Goal: Task Accomplishment & Management: Use online tool/utility

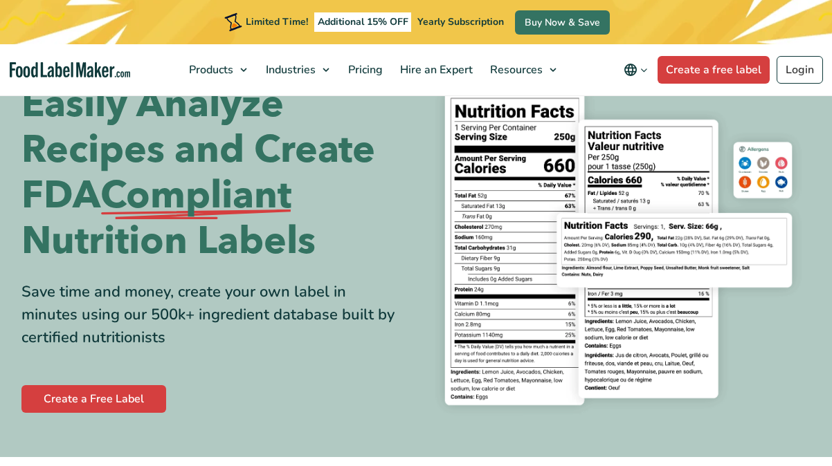
click at [120, 391] on link "Create a Free Label" at bounding box center [93, 399] width 145 height 28
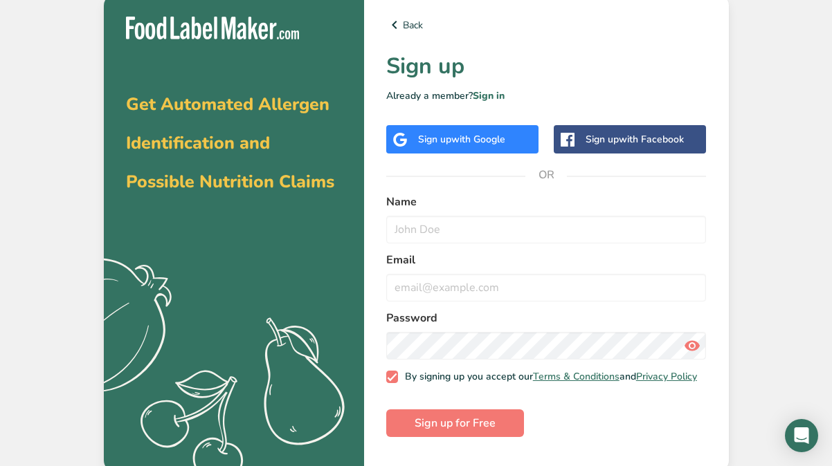
click at [483, 140] on span "with Google" at bounding box center [478, 139] width 54 height 13
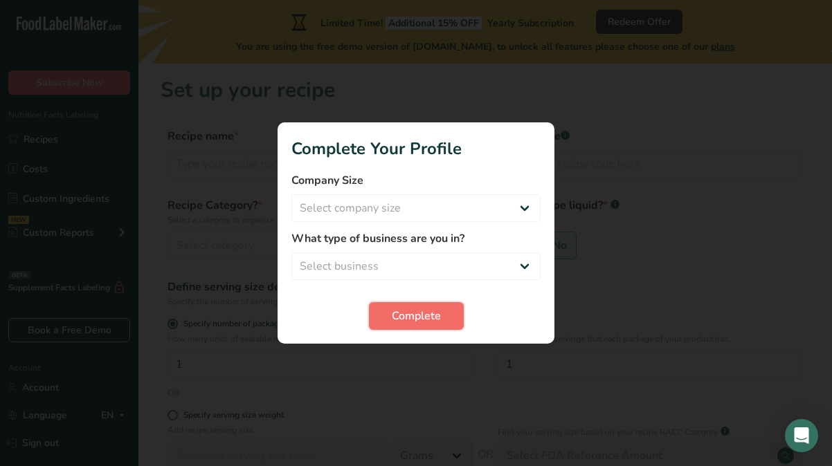
click at [426, 314] on span "Complete" at bounding box center [416, 316] width 49 height 17
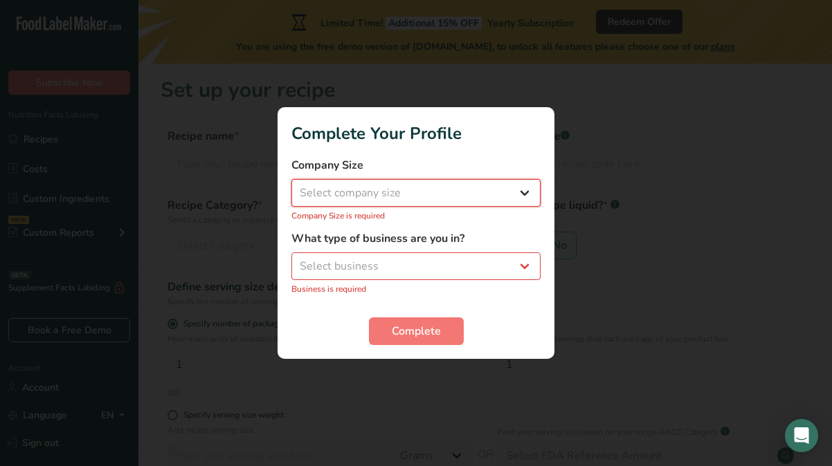
click at [450, 186] on select "Select company size Fewer than 10 Employees 10 to 50 Employees 51 to 500 Employ…" at bounding box center [415, 193] width 249 height 28
select select "2"
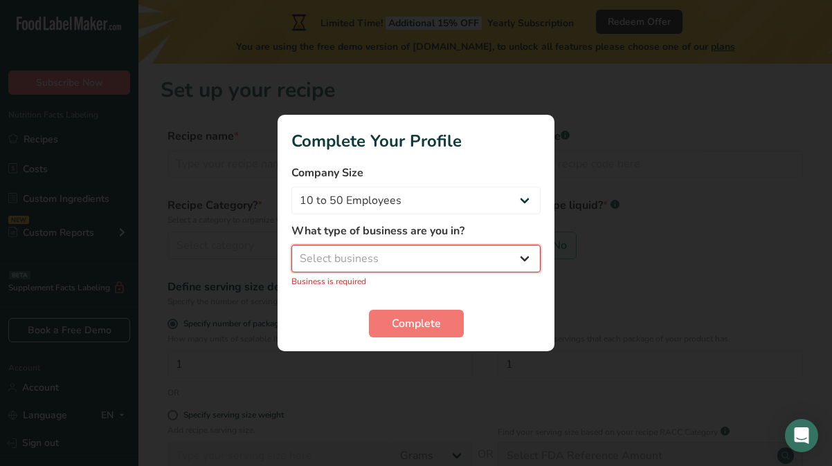
click at [444, 255] on select "Select business Packaged Food Manufacturer Restaurant & Cafe Bakery Meal Plans …" at bounding box center [415, 259] width 249 height 28
select select "8"
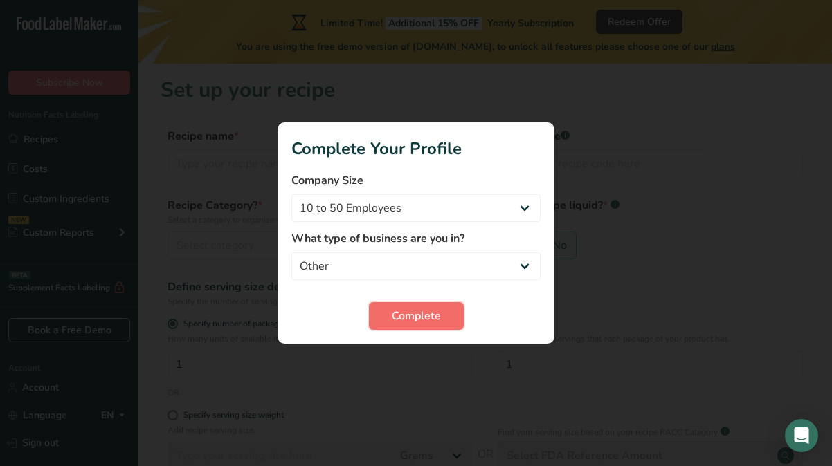
click at [407, 315] on span "Complete" at bounding box center [416, 316] width 49 height 17
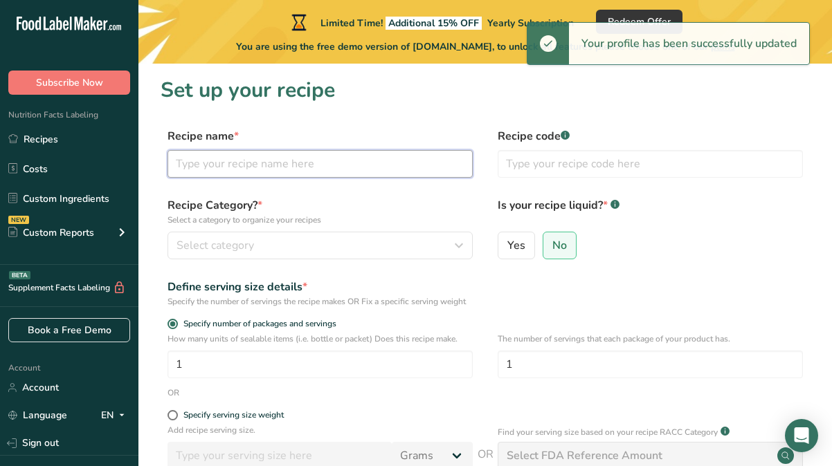
click at [286, 162] on input "text" at bounding box center [319, 164] width 305 height 28
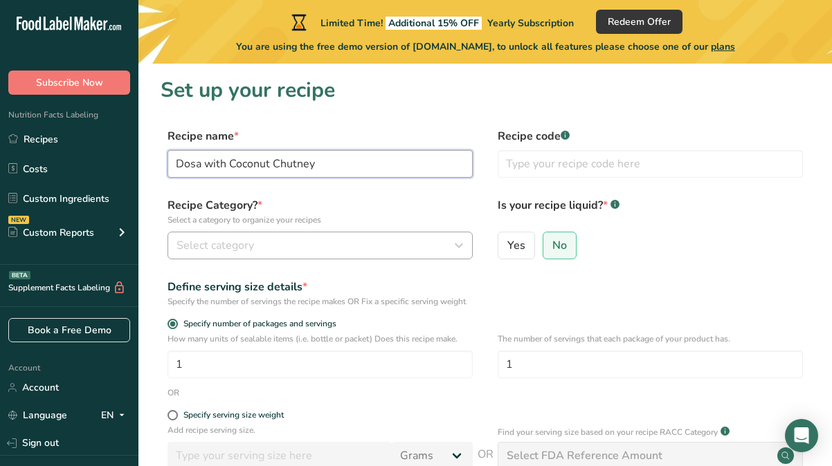
type input "Dosa with Coconut Chutney"
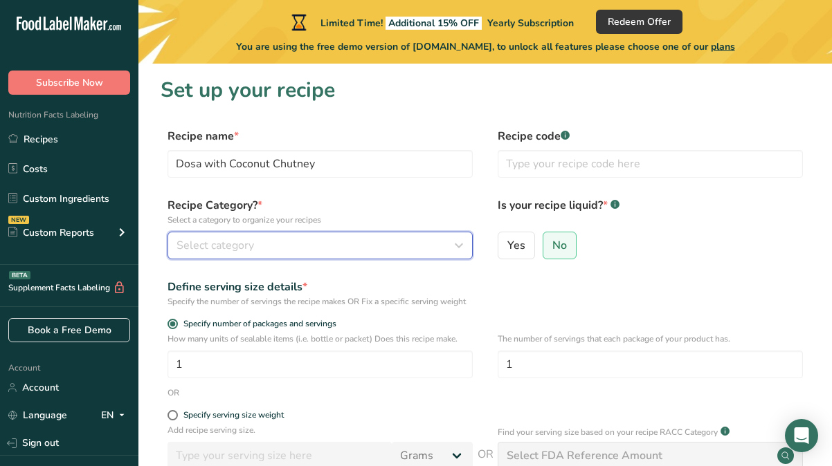
click at [329, 232] on button "Select category" at bounding box center [319, 246] width 305 height 28
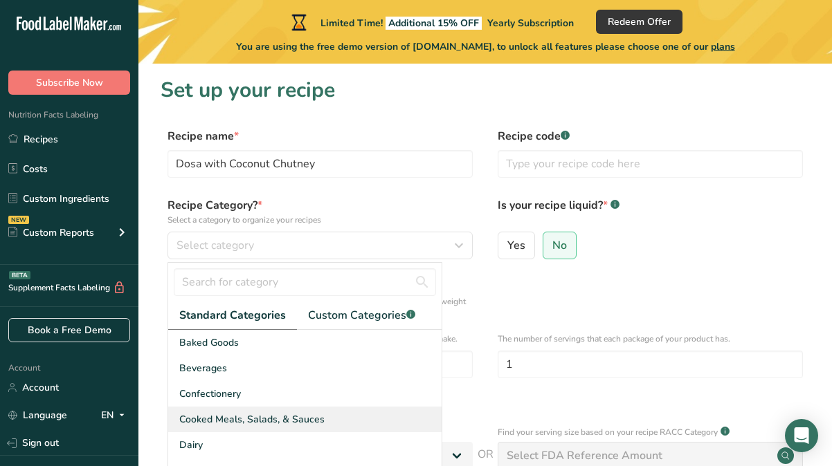
click at [360, 422] on div "Cooked Meals, Salads, & Sauces" at bounding box center [304, 420] width 273 height 26
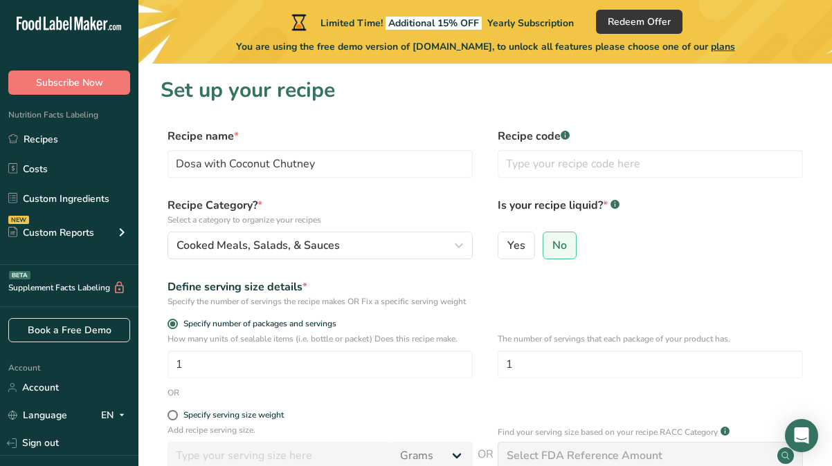
scroll to position [203, 0]
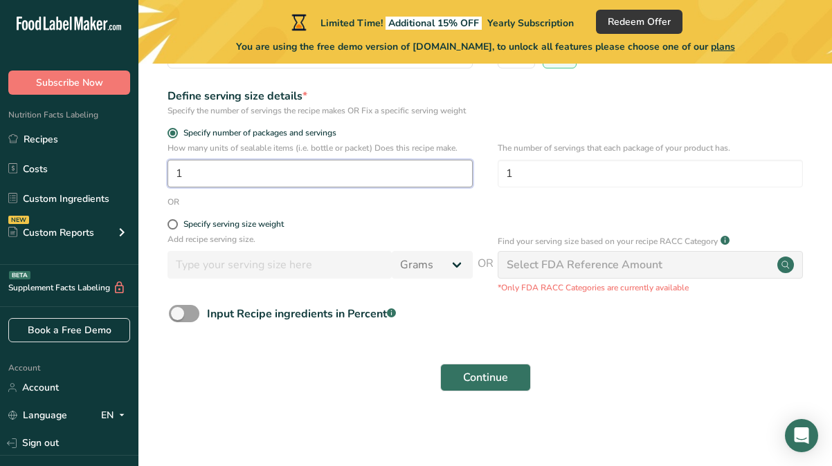
click at [244, 174] on input "1" at bounding box center [319, 174] width 305 height 28
type input "1"
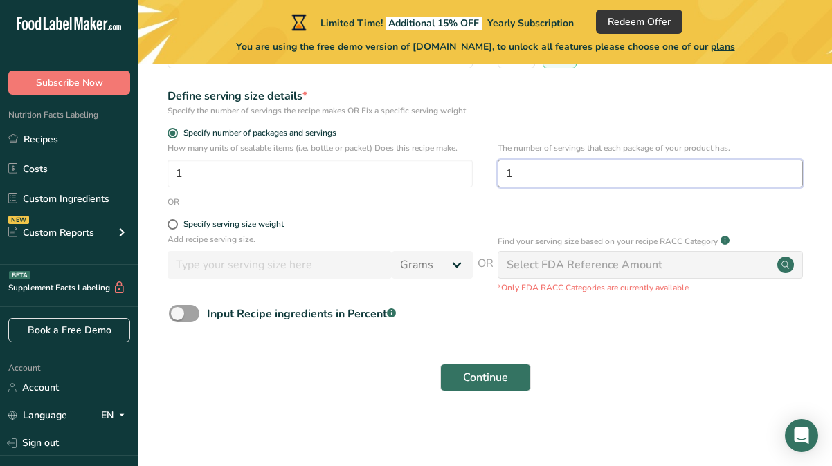
click at [605, 175] on input "1" at bounding box center [649, 174] width 305 height 28
type input "2"
click at [268, 311] on div "Input Recipe ingredients in Percent .a-a{fill:#347362;}.b-a{fill:#fff;}" at bounding box center [301, 314] width 189 height 17
click at [178, 311] on input "Input Recipe ingredients in Percent .a-a{fill:#347362;}.b-a{fill:#fff;}" at bounding box center [173, 313] width 9 height 9
checkbox input "true"
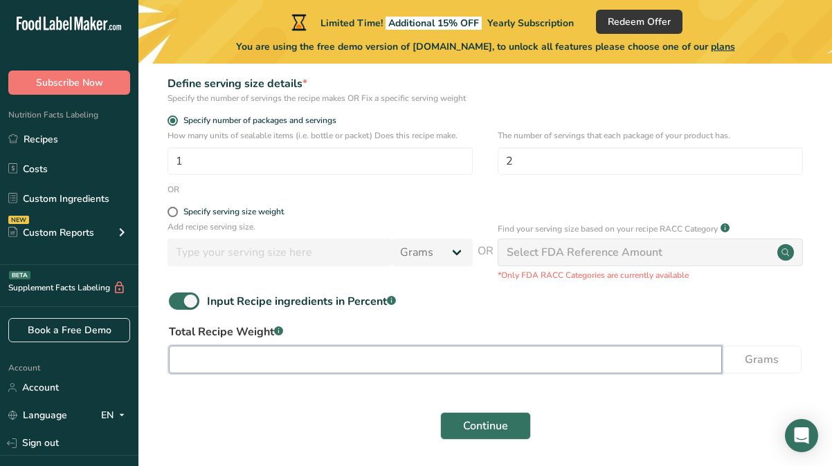
click at [271, 373] on input "number" at bounding box center [445, 360] width 553 height 28
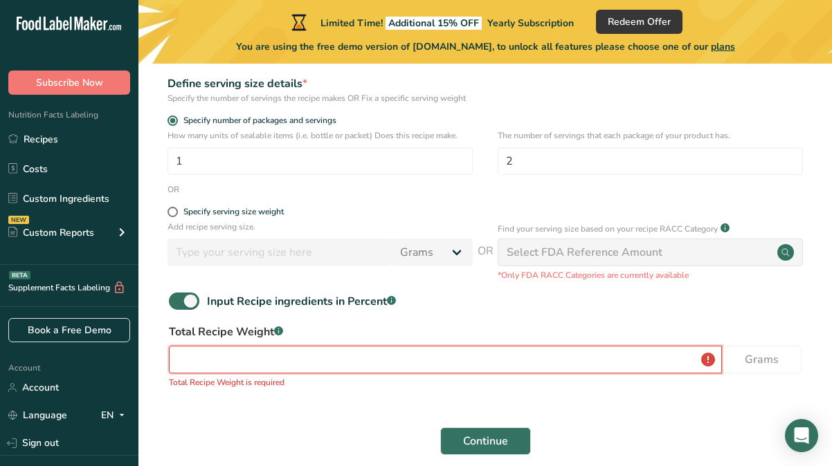
drag, startPoint x: 271, startPoint y: 373, endPoint x: 130, endPoint y: 359, distance: 141.1
click at [129, 363] on div ".a-20{fill:#fff;} Subscribe Now Nutrition Facts Labeling Recipes Costs Custom I…" at bounding box center [416, 163] width 832 height 733
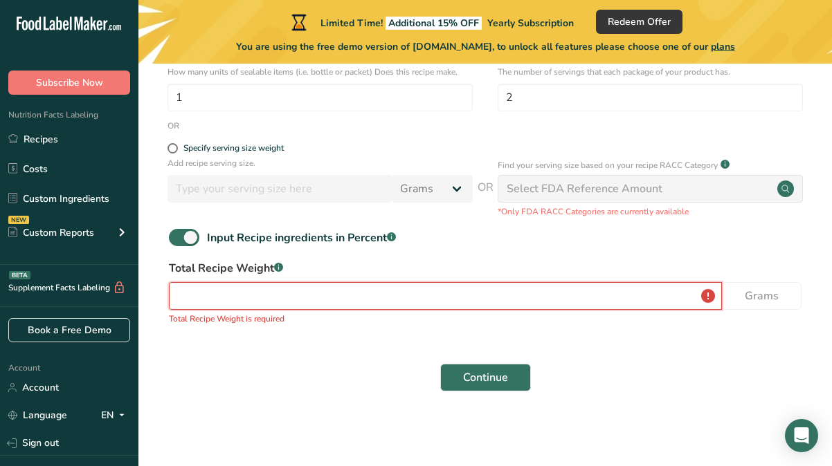
scroll to position [280, 0]
